Goal: Transaction & Acquisition: Purchase product/service

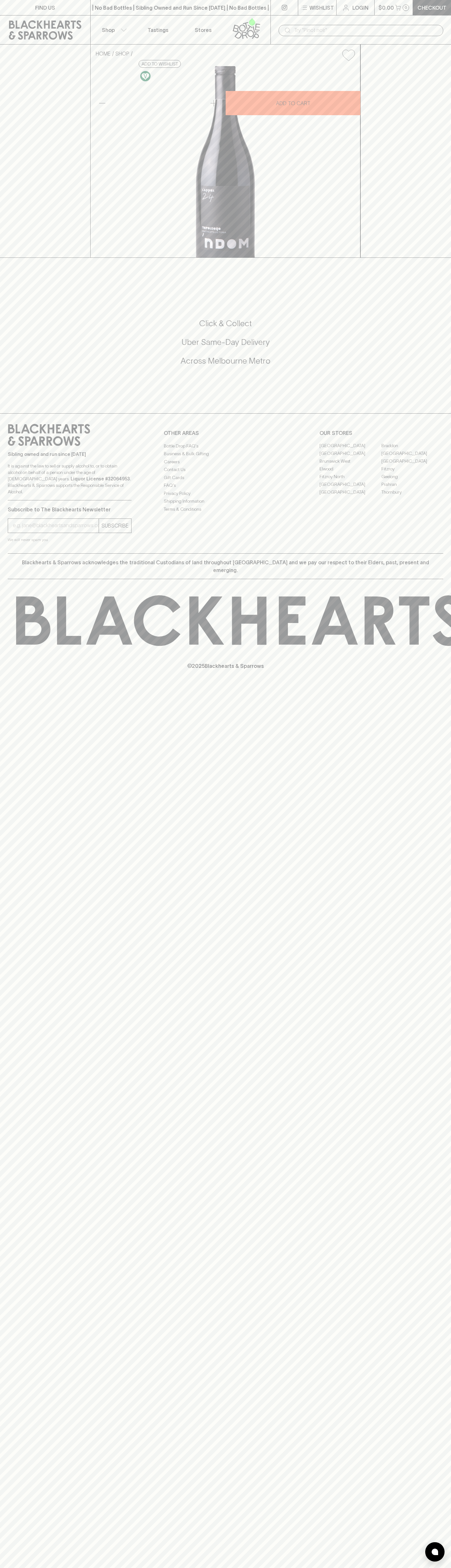
click at [119, 25] on button "Shop" at bounding box center [113, 30] width 45 height 29
click at [430, 647] on div at bounding box center [226, 784] width 451 height 1568
click at [271, 1568] on html "FIND US | No Bad Bottles | Sibling Owned and Run Since [DATE] | No Bad Bottles …" at bounding box center [226, 784] width 451 height 1568
click at [26, 690] on div at bounding box center [226, 784] width 451 height 1568
